Goal: Task Accomplishment & Management: Use online tool/utility

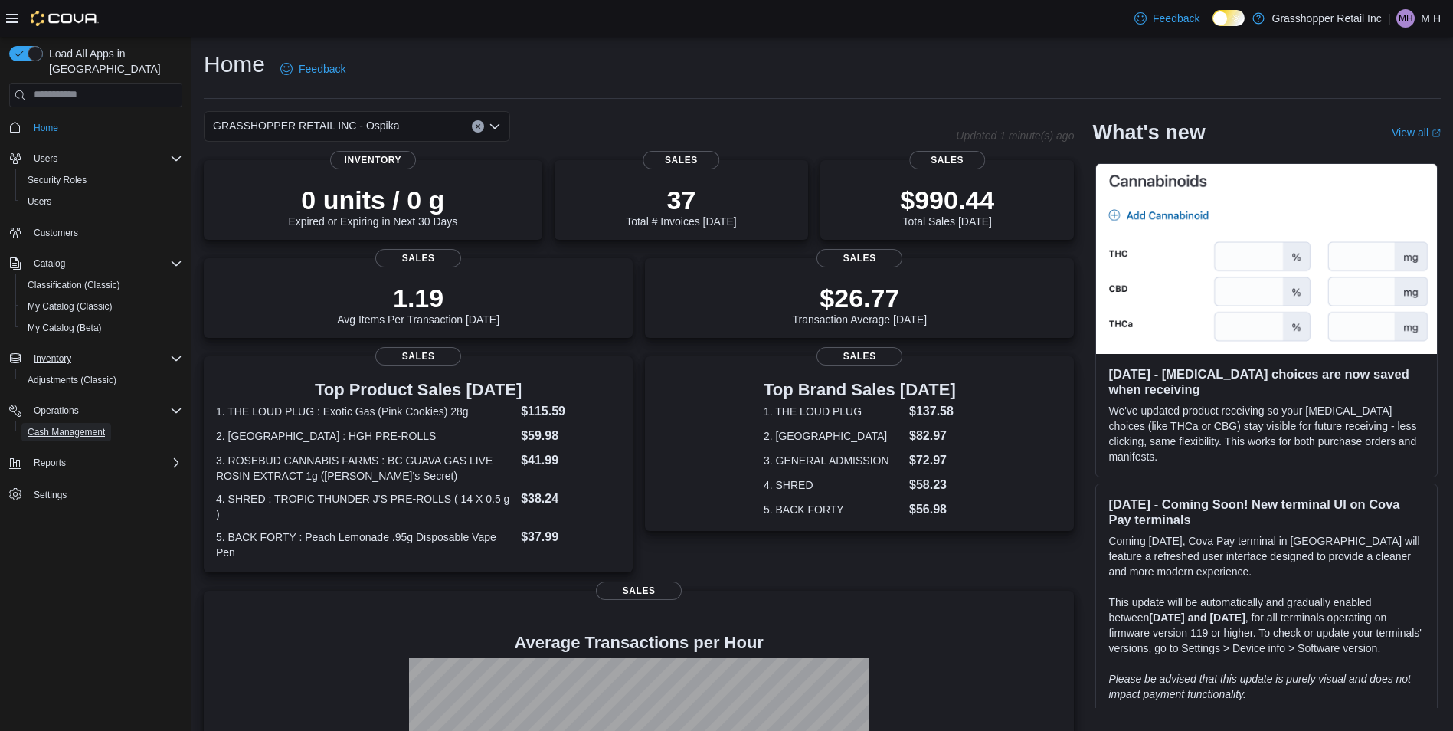
drag, startPoint x: 61, startPoint y: 412, endPoint x: 92, endPoint y: 352, distance: 67.8
click at [61, 426] on span "Cash Management" at bounding box center [66, 432] width 77 height 12
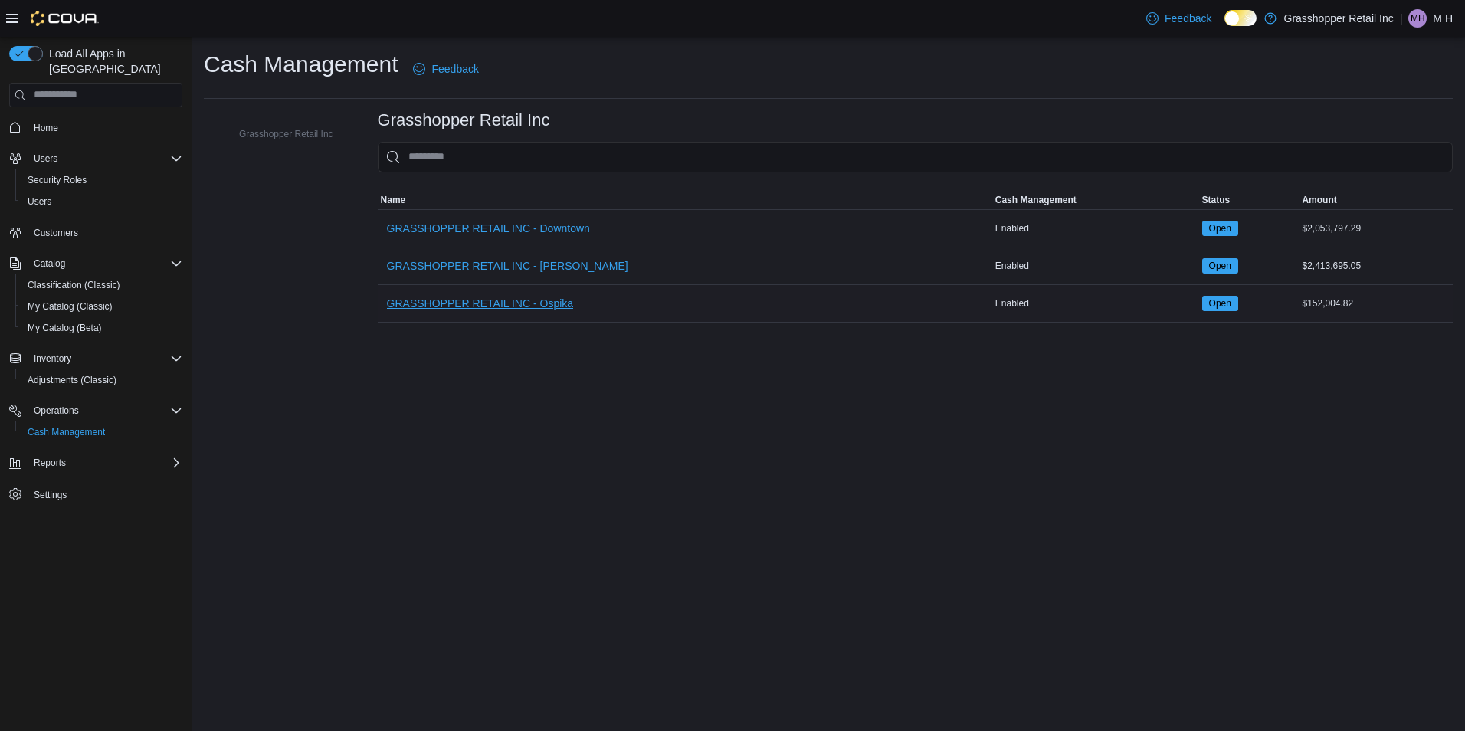
click at [479, 306] on span "GRASSHOPPER RETAIL INC - Ospika" at bounding box center [480, 303] width 187 height 15
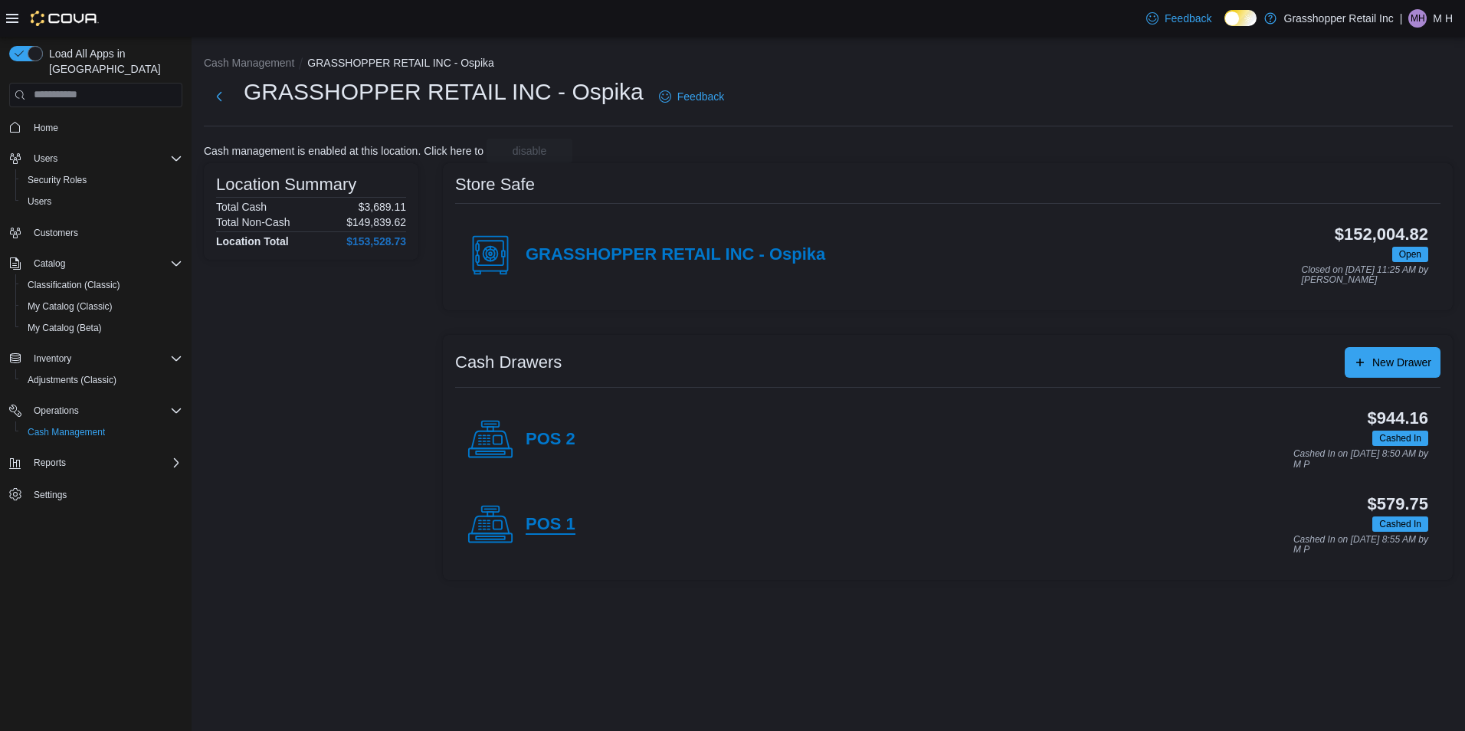
click at [554, 526] on h4 "POS 1" at bounding box center [551, 525] width 50 height 20
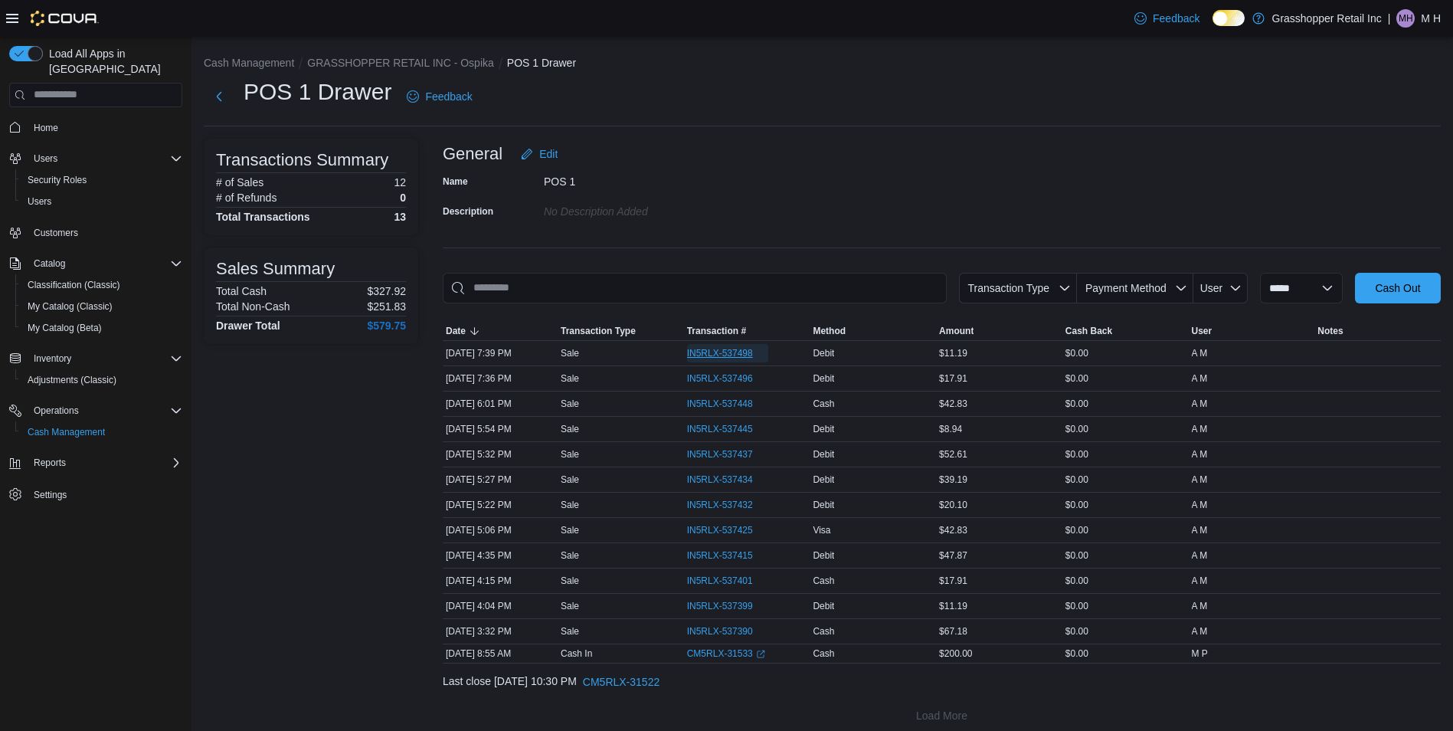
click at [721, 355] on span "IN5RLX-537498" at bounding box center [720, 353] width 66 height 12
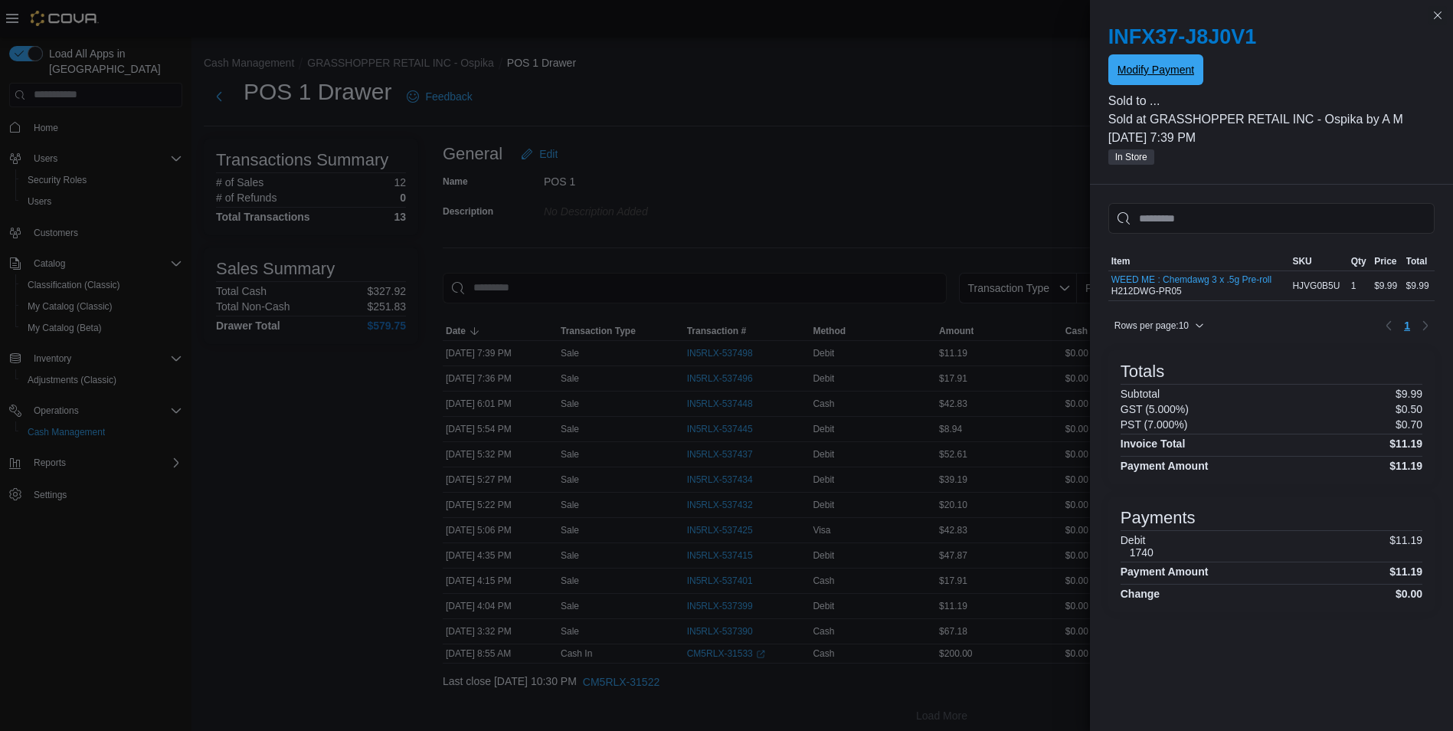
click at [1194, 61] on button "Modify Payment" at bounding box center [1156, 69] width 95 height 31
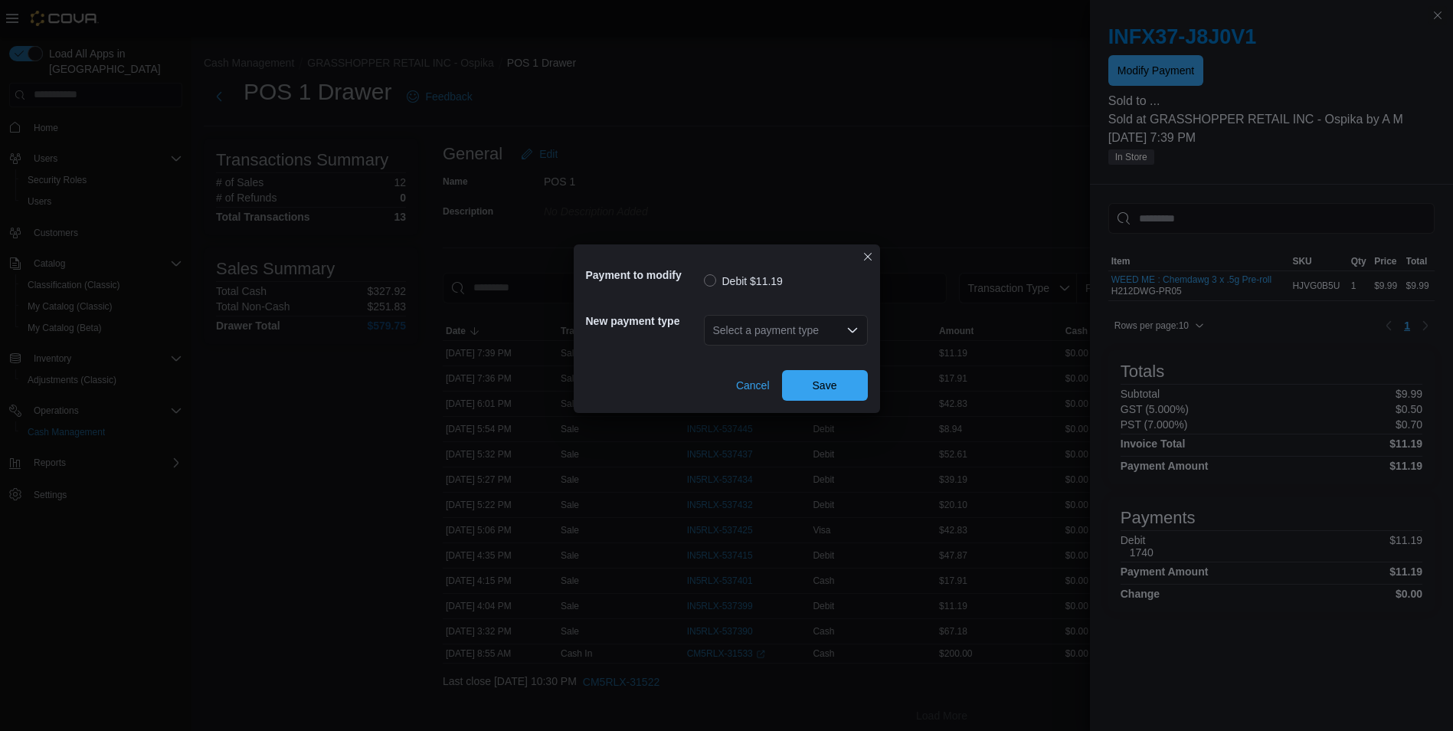
click at [768, 325] on div "Select a payment type" at bounding box center [786, 330] width 164 height 31
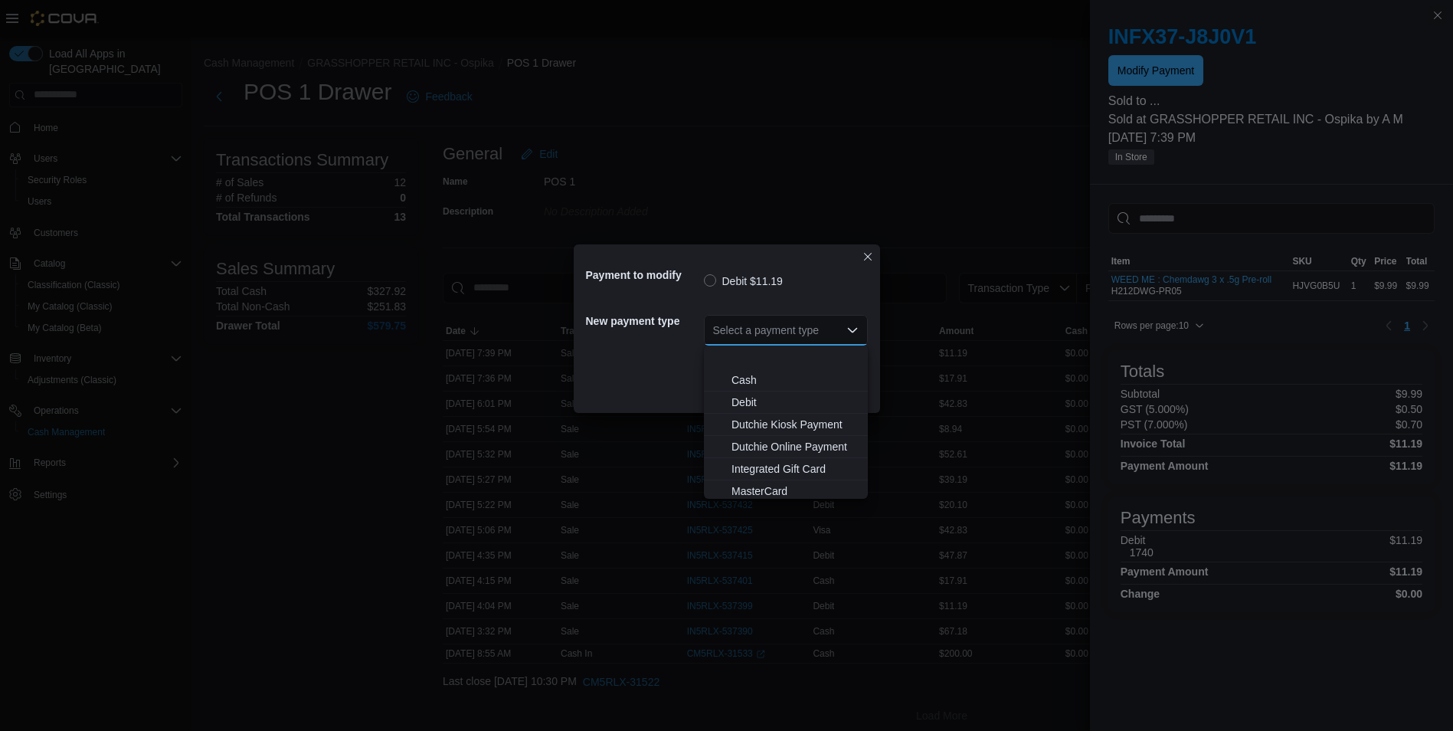
scroll to position [113, 0]
click at [746, 480] on span "Visa" at bounding box center [795, 487] width 127 height 15
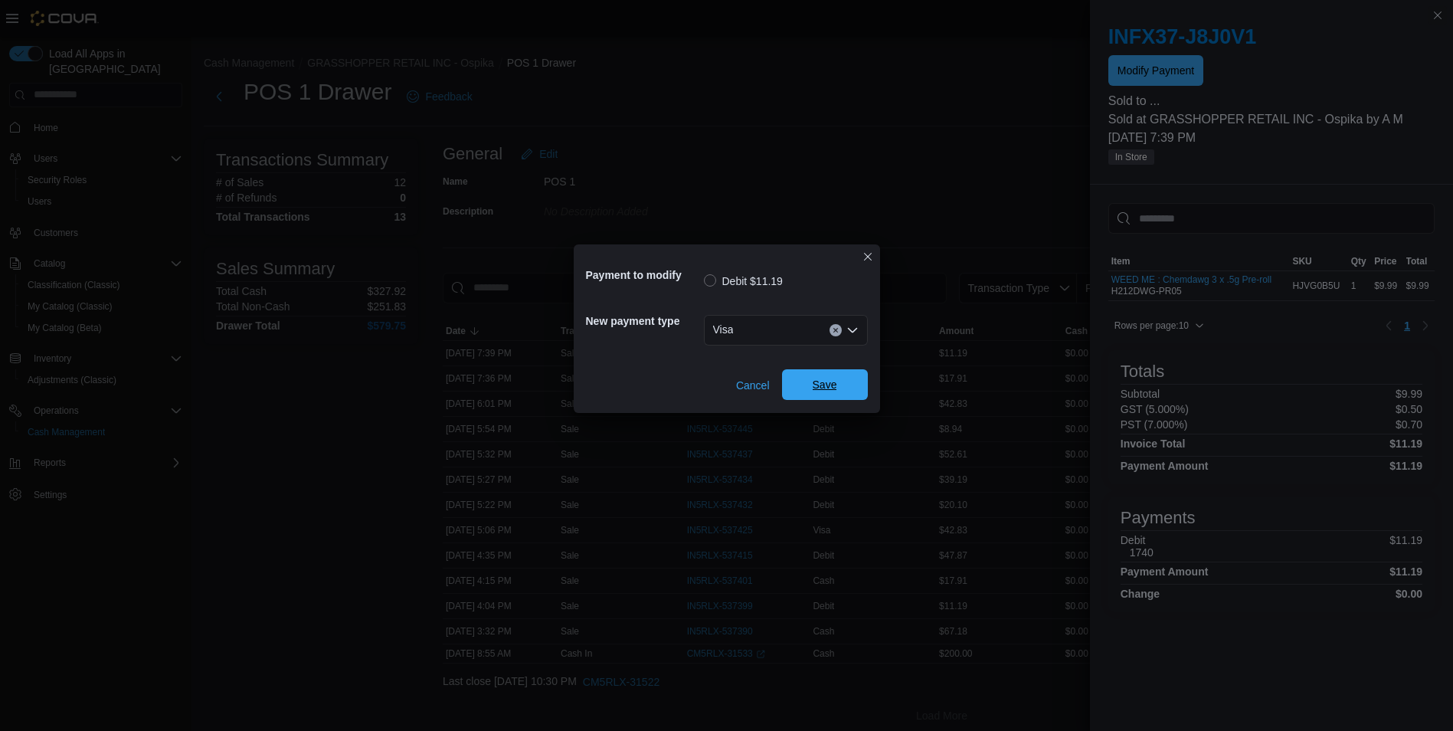
click at [829, 394] on span "Save" at bounding box center [824, 384] width 67 height 31
